Goal: Use online tool/utility: Utilize a website feature to perform a specific function

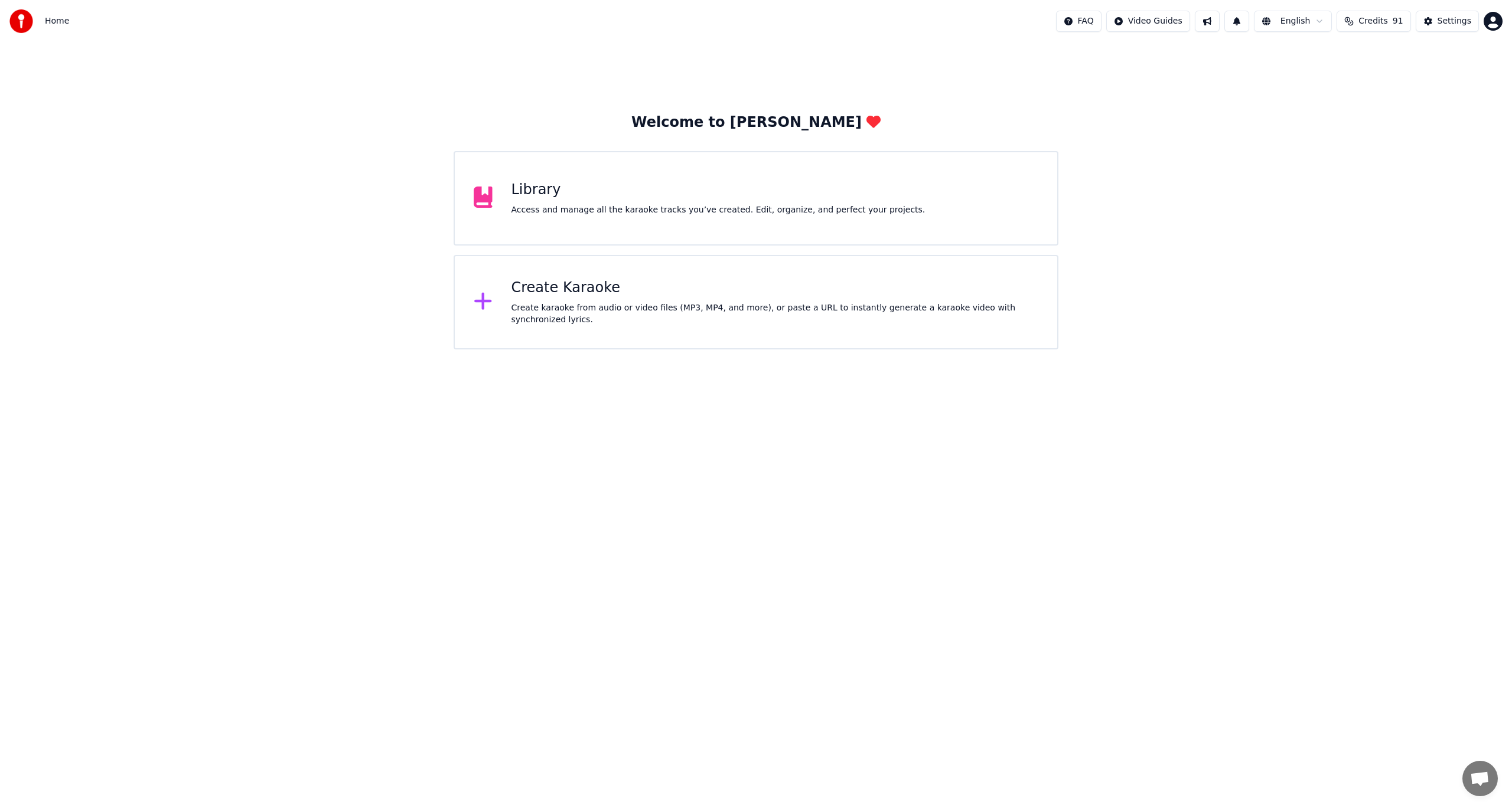
scroll to position [162, 0]
click at [572, 298] on div "Create Karaoke Create karaoke from audio or video files (MP3, MP4, and more), o…" at bounding box center [775, 302] width 527 height 47
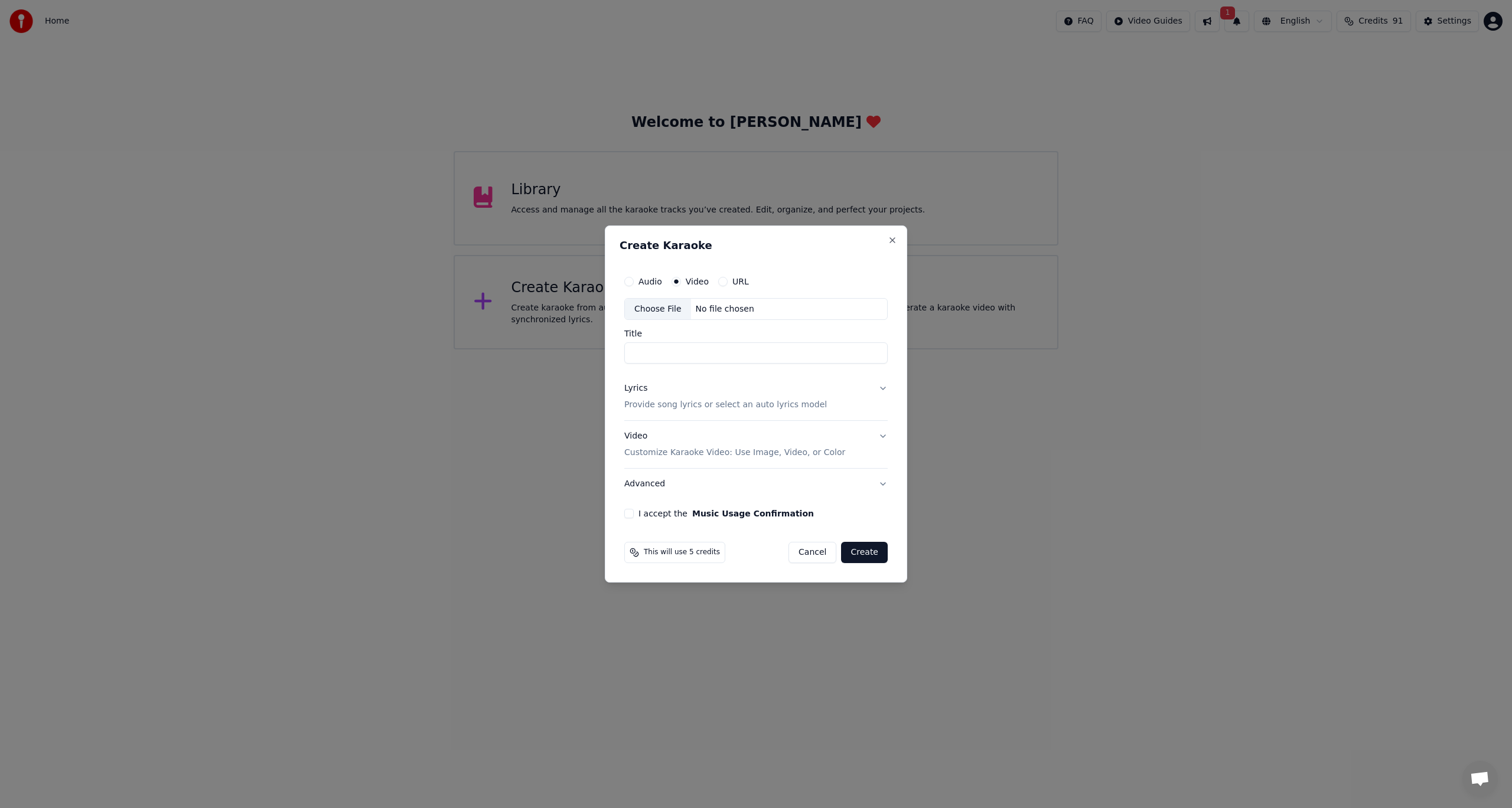
click at [687, 281] on label "Video" at bounding box center [696, 281] width 23 height 9
click at [681, 281] on button "Video" at bounding box center [676, 282] width 9 height 9
click at [649, 310] on div "Choose File" at bounding box center [657, 308] width 66 height 21
type input "**********"
click at [884, 389] on button "Lyrics Provide song lyrics or select an auto lyrics model" at bounding box center [756, 397] width 268 height 47
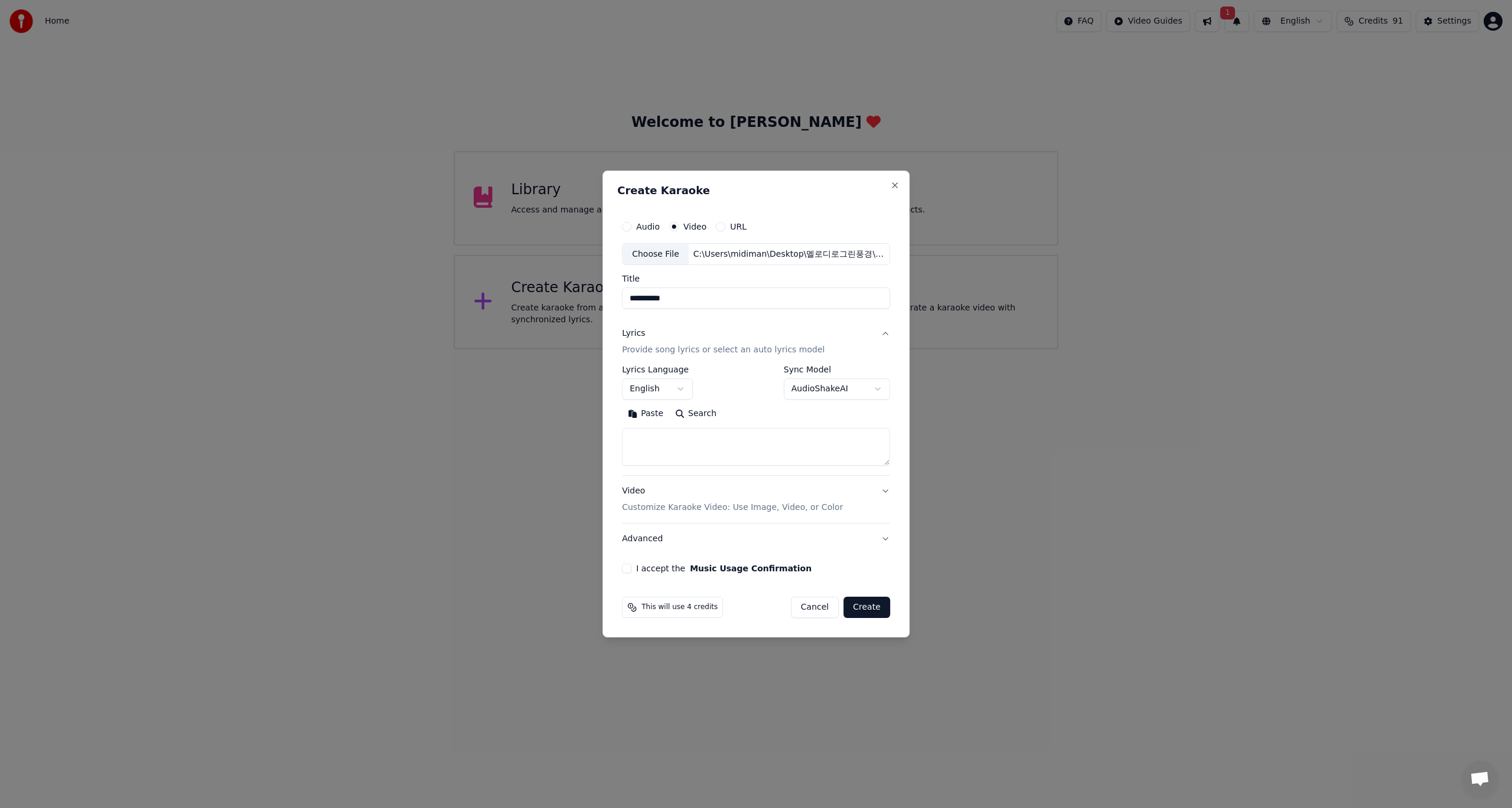
click at [682, 389] on button "English" at bounding box center [657, 389] width 71 height 21
select select "**"
click at [876, 349] on body "Home FAQ Video Guides 1 English Credits 91 Settings Welcome to Youka Library Ac…" at bounding box center [756, 175] width 1512 height 349
select select "**********"
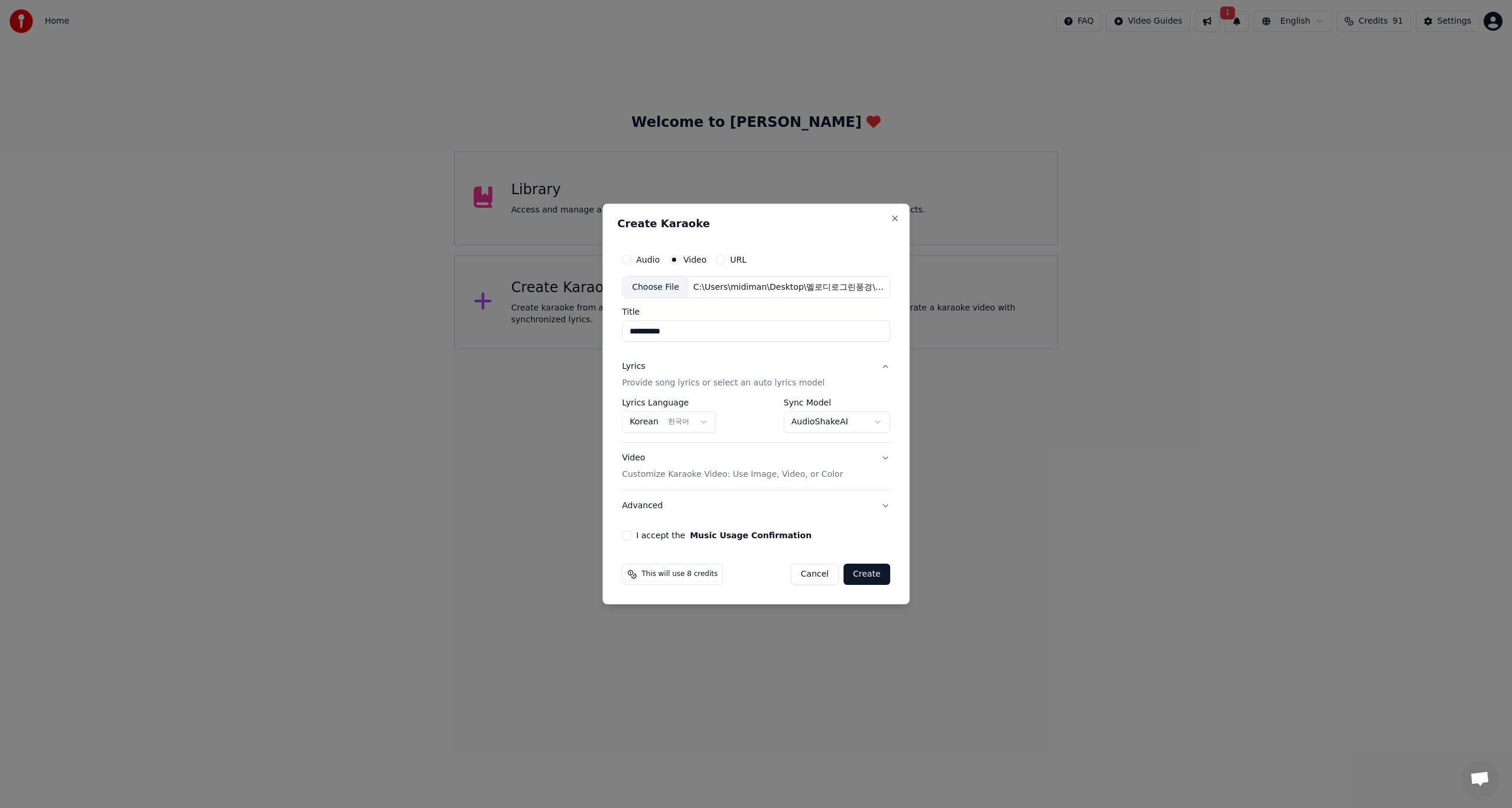
click at [628, 536] on button "I accept the Music Usage Confirmation" at bounding box center [627, 536] width 9 height 9
click at [870, 575] on button "Create" at bounding box center [866, 574] width 47 height 21
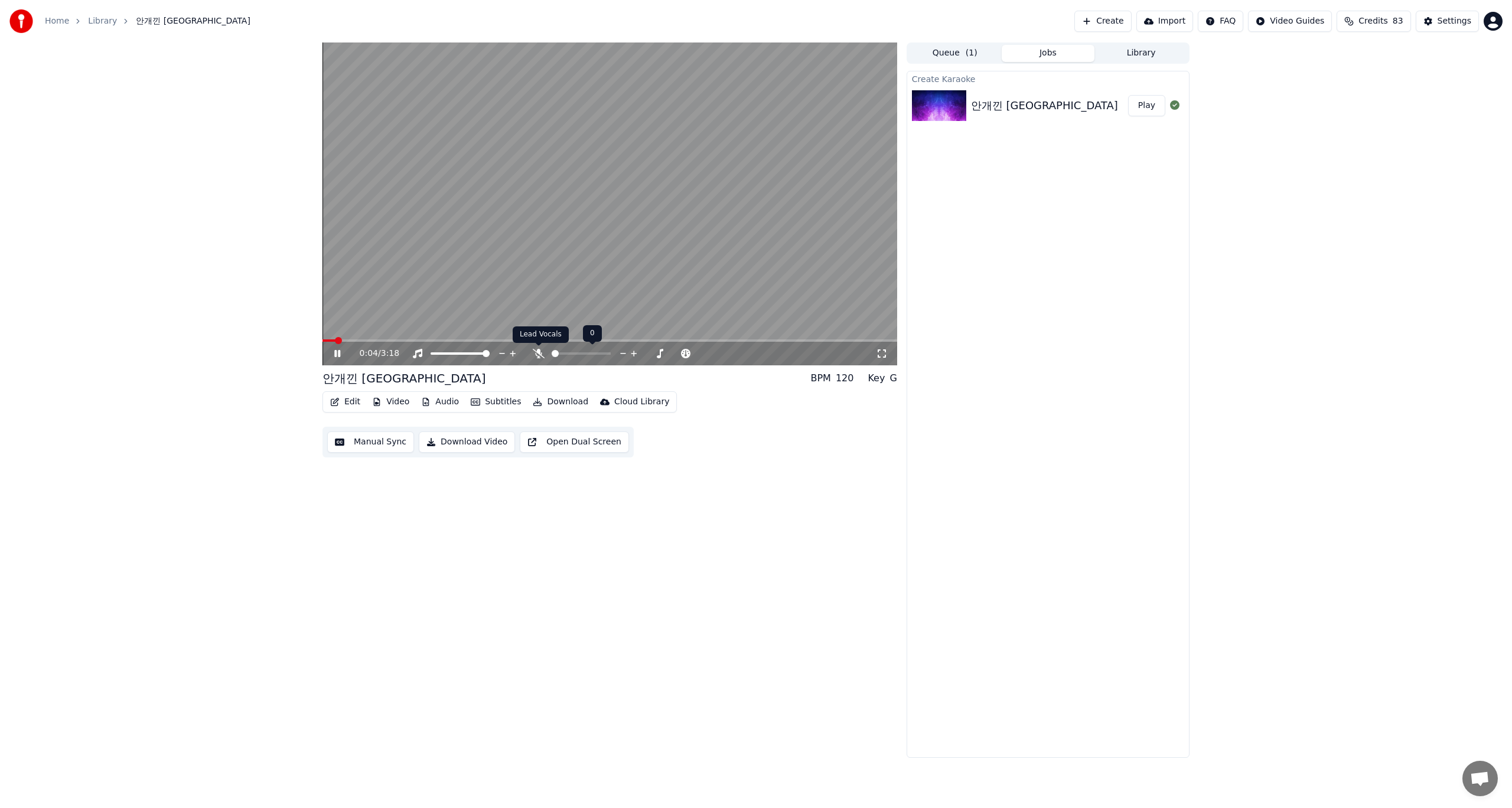
click at [541, 352] on icon at bounding box center [538, 353] width 12 height 9
click at [323, 341] on span at bounding box center [323, 340] width 0 height 2
click at [335, 355] on icon at bounding box center [337, 353] width 7 height 9
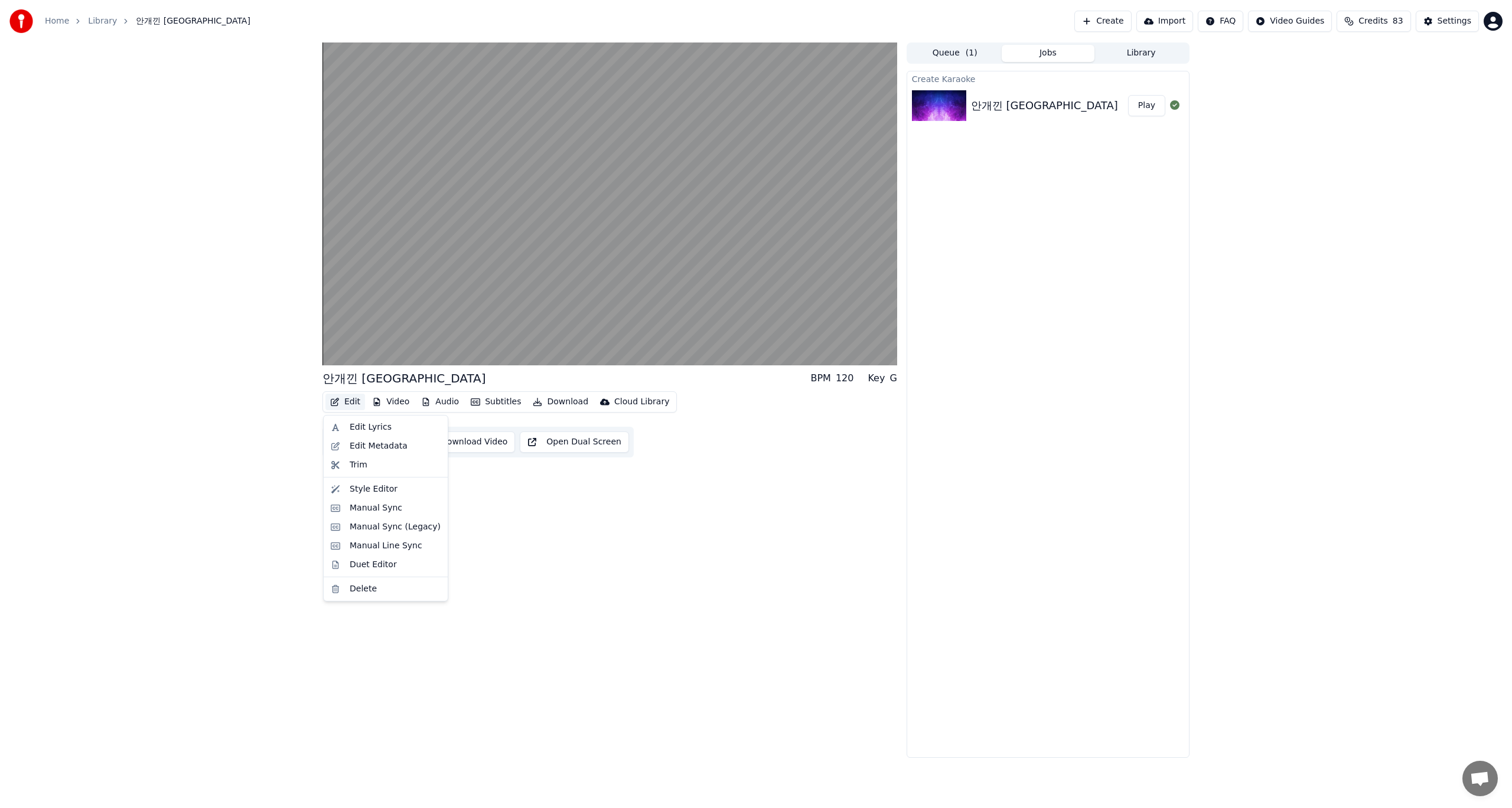
click at [348, 402] on button "Edit" at bounding box center [345, 402] width 40 height 16
click at [359, 431] on div "Edit Lyrics" at bounding box center [371, 427] width 42 height 12
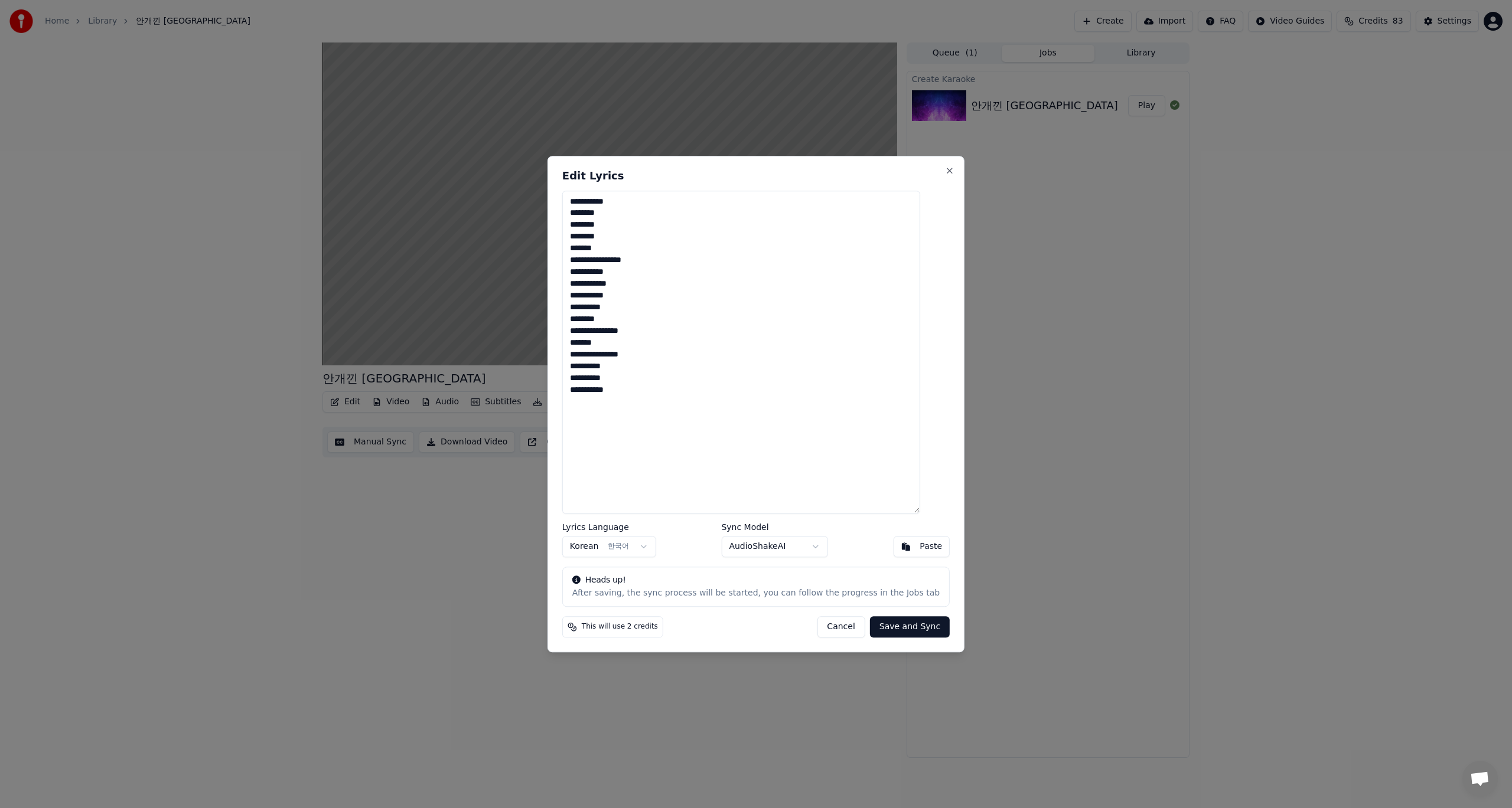
drag, startPoint x: 680, startPoint y: 399, endPoint x: 586, endPoint y: 204, distance: 216.5
click at [586, 204] on textarea "**********" at bounding box center [741, 352] width 358 height 323
type textarea "**********"
click at [890, 628] on button "Save and Sync" at bounding box center [910, 626] width 80 height 21
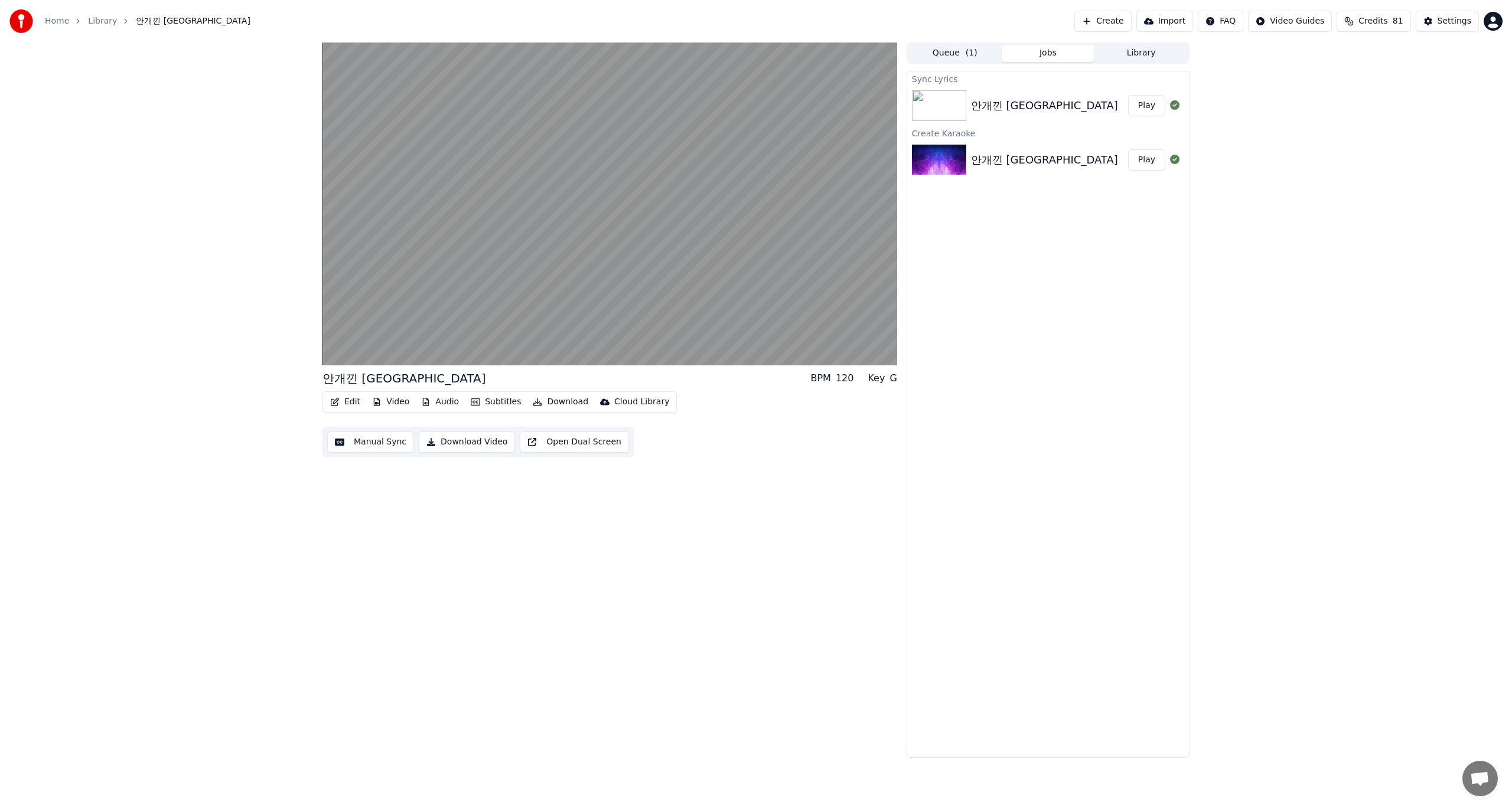
click at [941, 110] on img at bounding box center [939, 105] width 54 height 31
click at [994, 106] on div "안개낀 [GEOGRAPHIC_DATA]" at bounding box center [1044, 105] width 147 height 16
click at [333, 354] on icon at bounding box center [345, 353] width 27 height 9
click at [951, 162] on img at bounding box center [939, 160] width 54 height 31
click at [1144, 107] on button "Play" at bounding box center [1146, 105] width 37 height 21
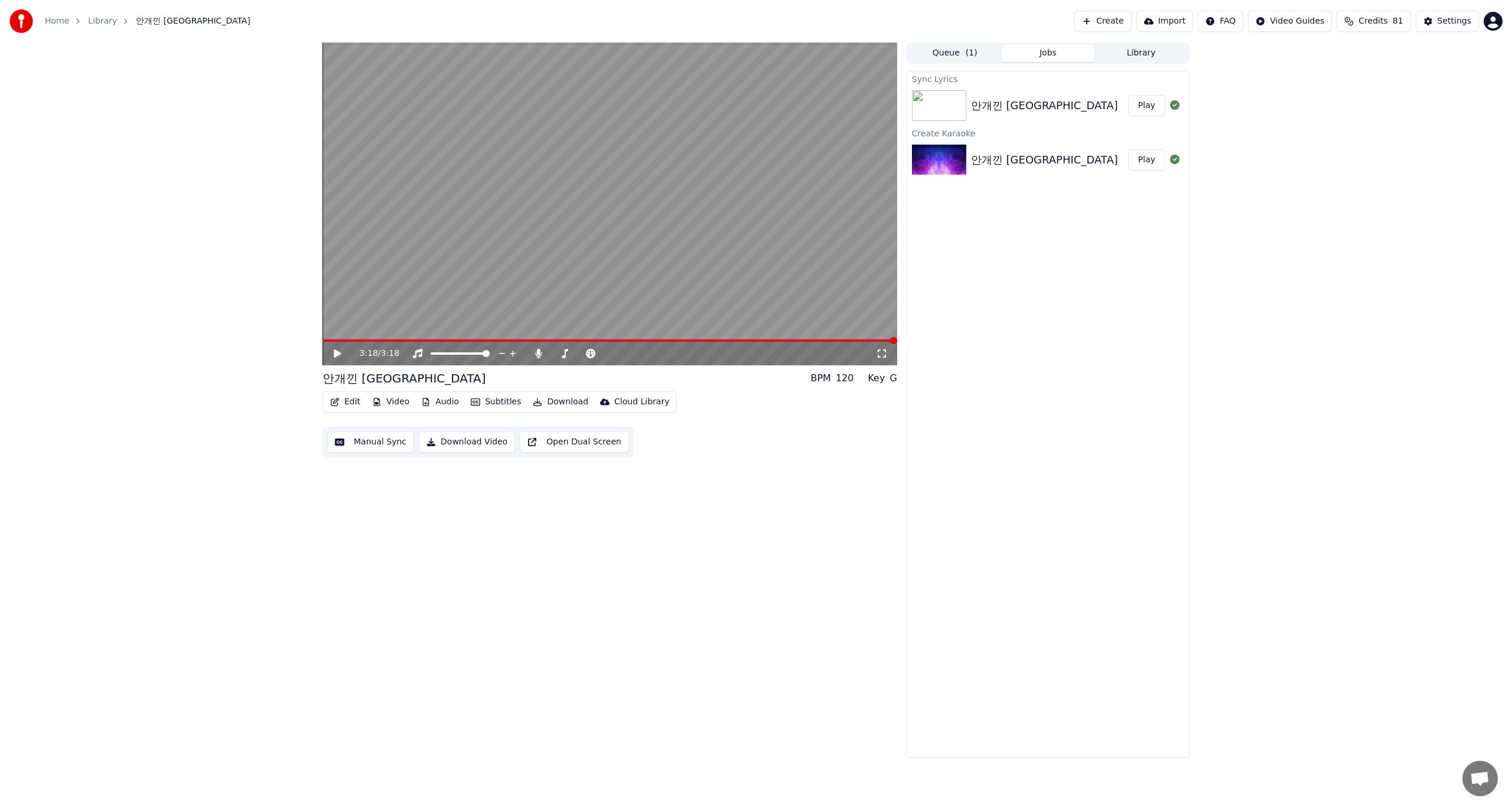
click at [459, 443] on button "Download Video" at bounding box center [466, 442] width 96 height 21
